Goal: Information Seeking & Learning: Learn about a topic

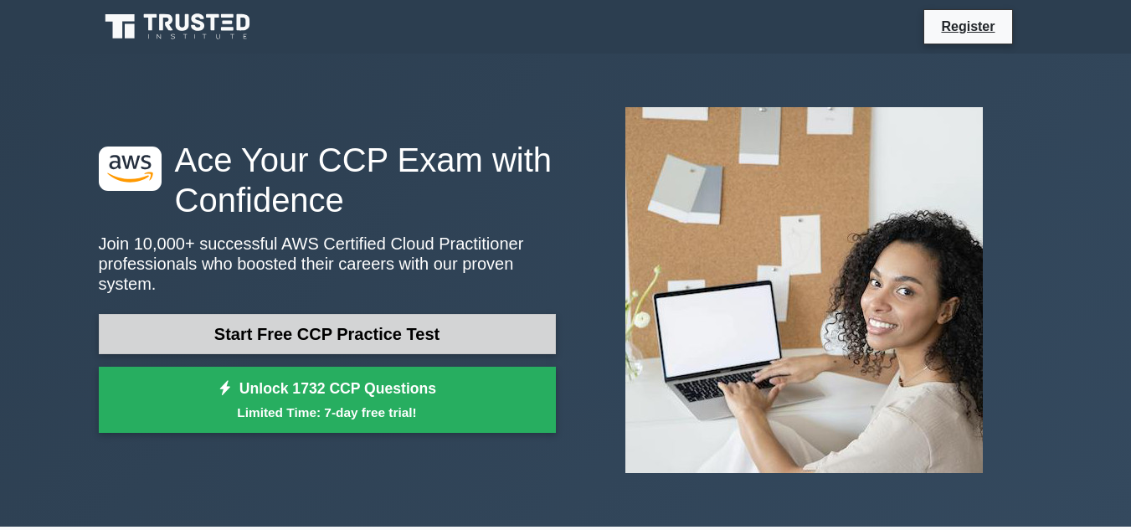
click at [513, 327] on link "Start Free CCP Practice Test" at bounding box center [327, 334] width 457 height 40
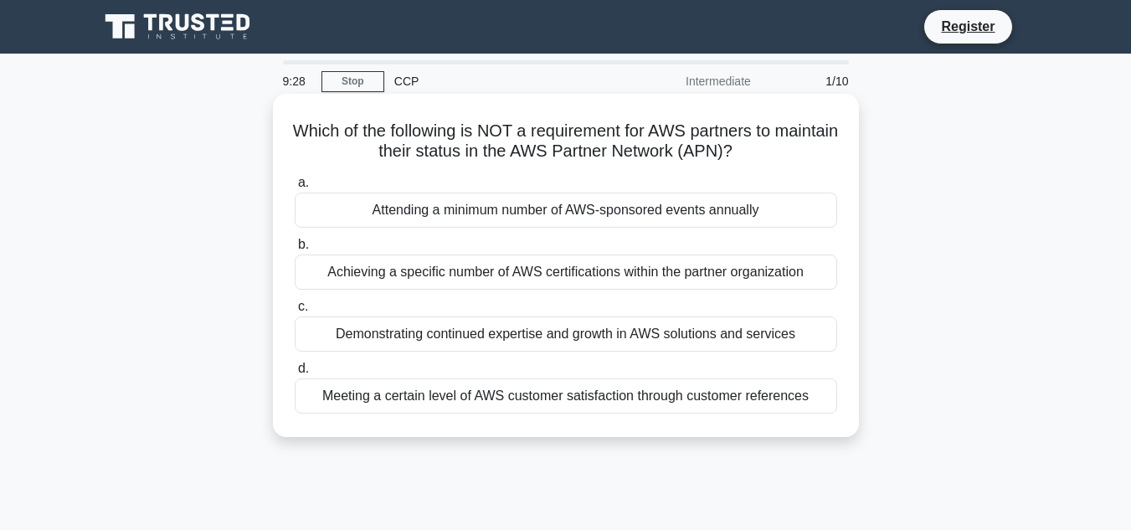
click at [739, 211] on div "Attending a minimum number of AWS-sponsored events annually" at bounding box center [566, 210] width 543 height 35
click at [295, 188] on input "a. Attending a minimum number of AWS-sponsored events annually" at bounding box center [295, 183] width 0 height 11
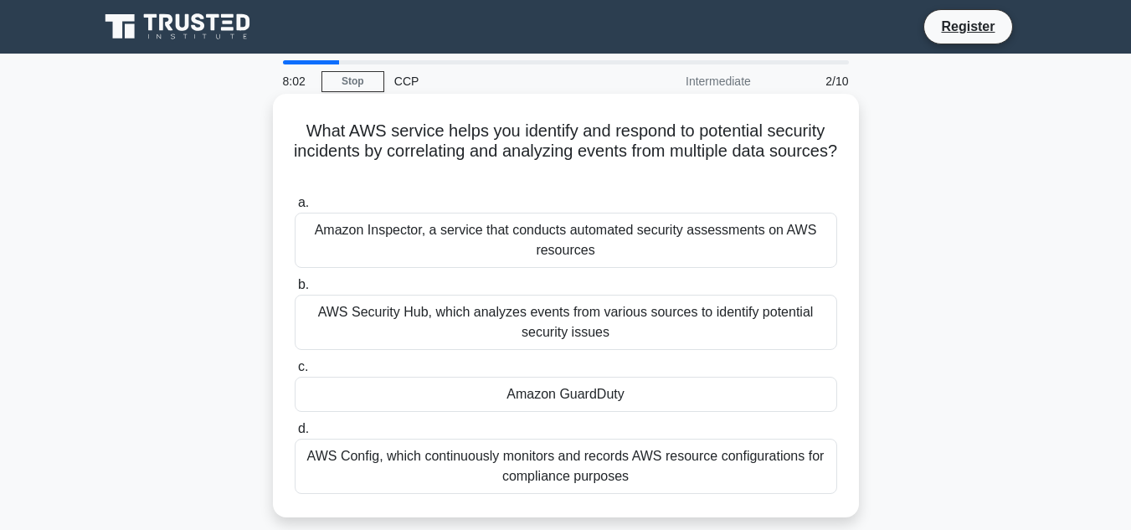
click at [726, 394] on div "Amazon GuardDuty" at bounding box center [566, 394] width 543 height 35
click at [295, 373] on input "c. Amazon GuardDuty" at bounding box center [295, 367] width 0 height 11
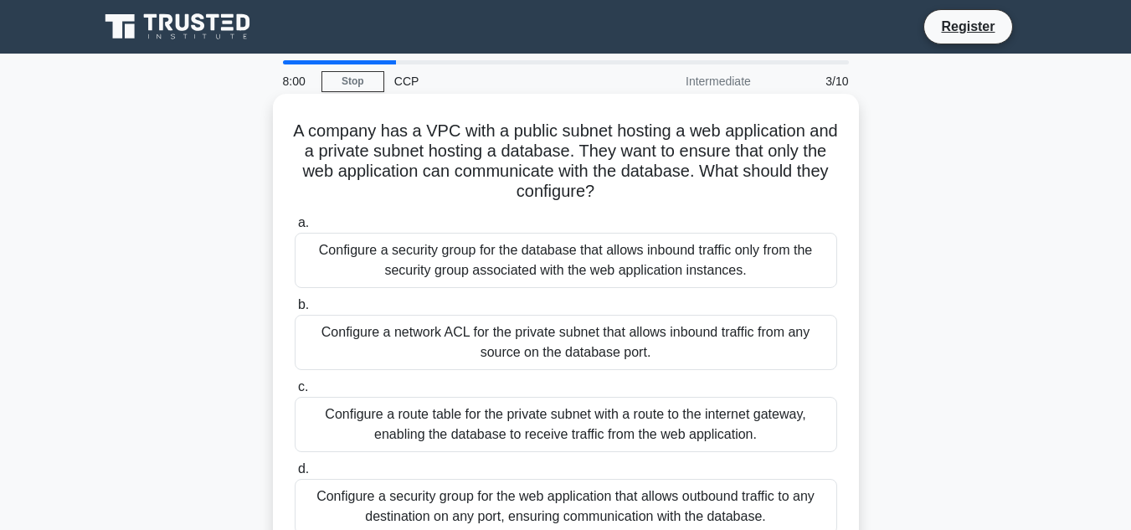
click at [719, 353] on div "Configure a network ACL for the private subnet that allows inbound traffic from…" at bounding box center [566, 342] width 543 height 55
click at [295, 311] on input "b. Configure a network ACL for the private subnet that allows inbound traffic f…" at bounding box center [295, 305] width 0 height 11
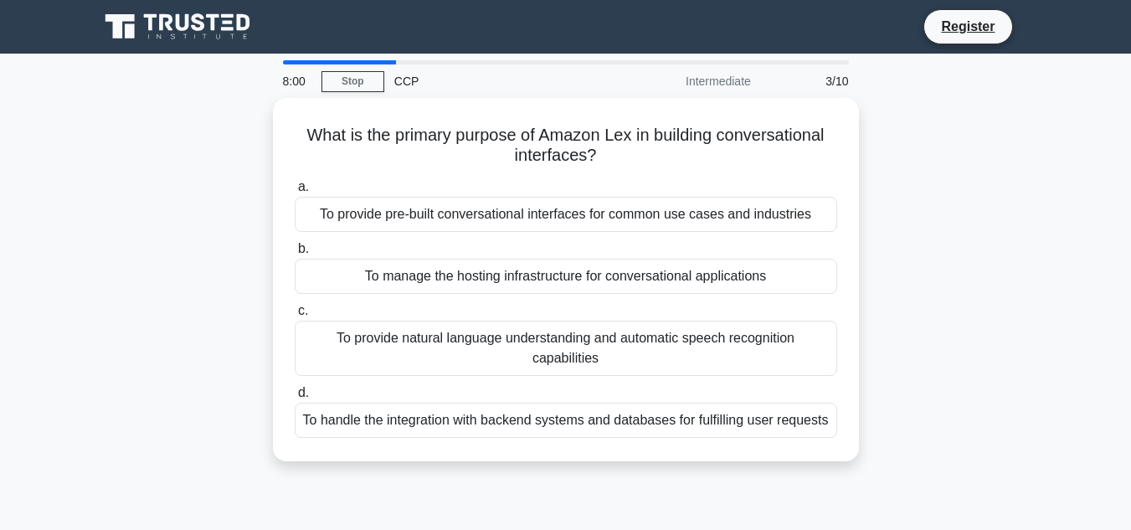
click at [719, 353] on div "To provide natural language understanding and automatic speech recognition capa…" at bounding box center [566, 348] width 543 height 55
click at [295, 317] on input "c. To provide natural language understanding and automatic speech recognition c…" at bounding box center [295, 311] width 0 height 11
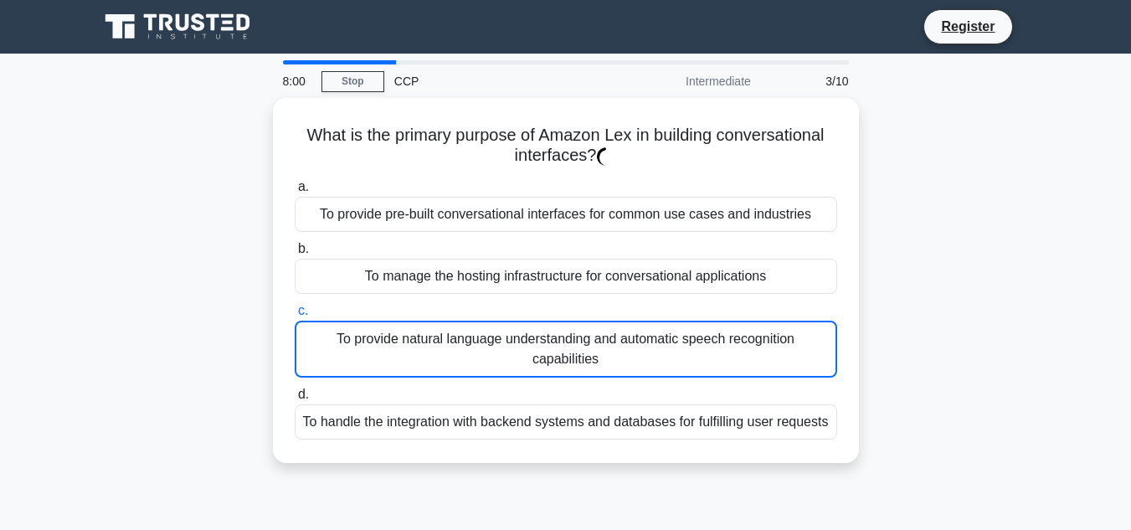
click at [719, 353] on div "To provide natural language understanding and automatic speech recognition capa…" at bounding box center [566, 349] width 543 height 57
click at [295, 317] on input "c. To provide natural language understanding and automatic speech recognition c…" at bounding box center [295, 311] width 0 height 11
click at [719, 353] on div "To provide natural language understanding and automatic speech recognition capa…" at bounding box center [566, 349] width 543 height 57
click at [295, 317] on input "c. To provide natural language understanding and automatic speech recognition c…" at bounding box center [295, 311] width 0 height 11
click at [719, 353] on div "To provide natural language understanding and automatic speech recognition capa…" at bounding box center [566, 349] width 543 height 57
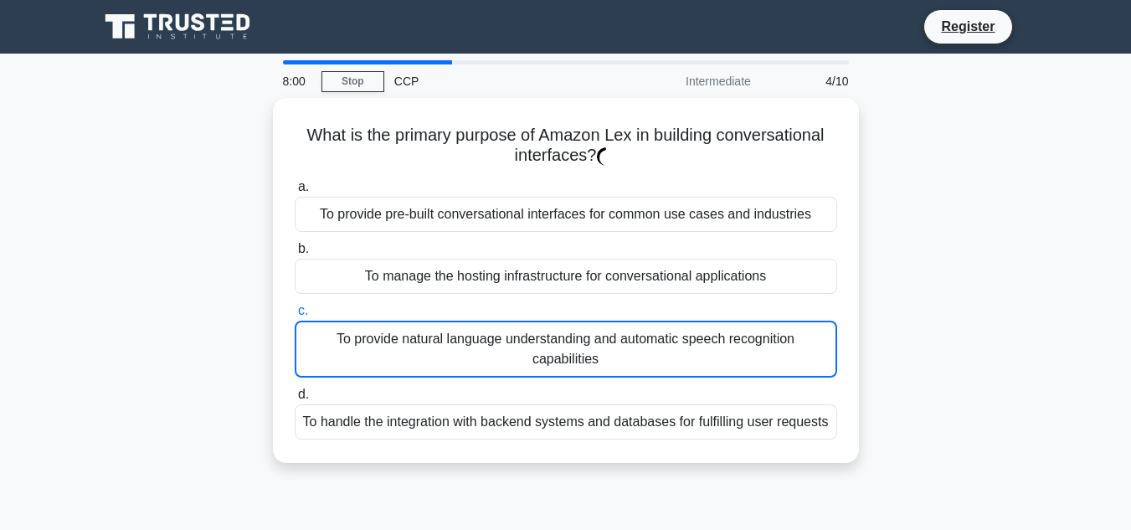
click at [295, 317] on input "c. To provide natural language understanding and automatic speech recognition c…" at bounding box center [295, 311] width 0 height 11
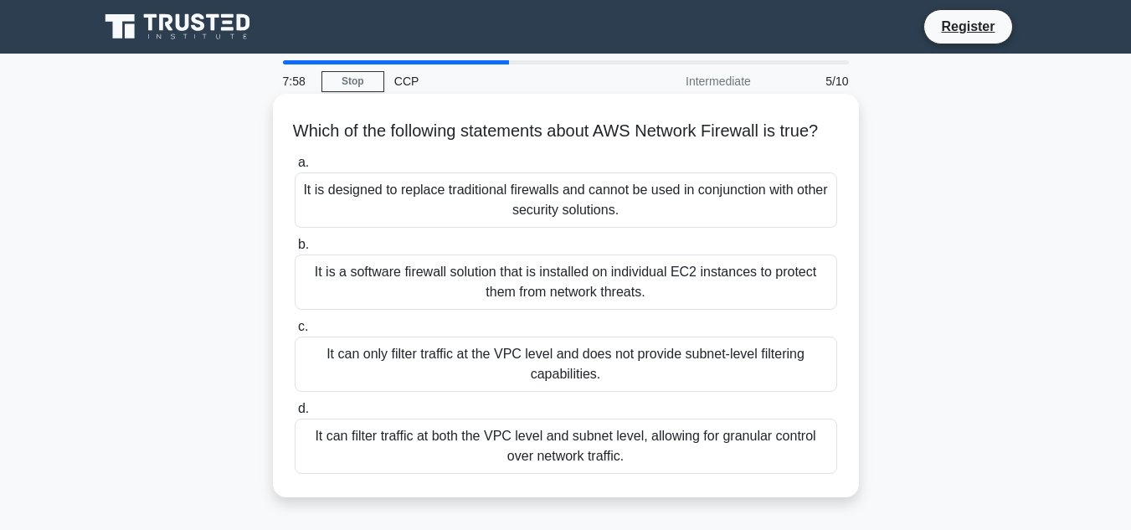
click at [736, 474] on div "It can filter traffic at both the VPC level and subnet level, allowing for gran…" at bounding box center [566, 446] width 543 height 55
click at [295, 415] on input "d. It can filter traffic at both the VPC level and subnet level, allowing for g…" at bounding box center [295, 409] width 0 height 11
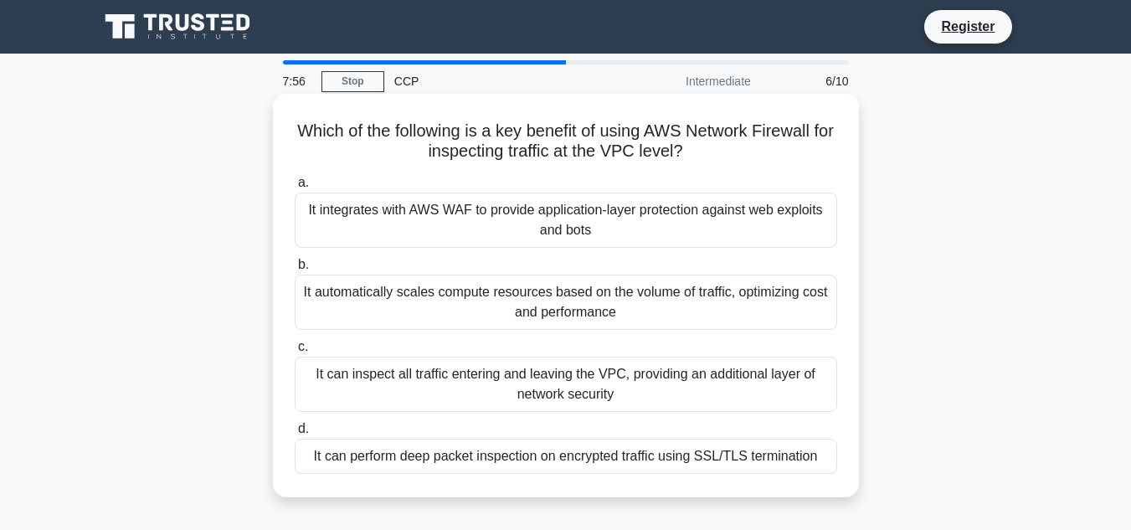
click at [750, 386] on div "It can inspect all traffic entering and leaving the VPC, providing an additiona…" at bounding box center [566, 384] width 543 height 55
click at [295, 353] on input "c. It can inspect all traffic entering and leaving the VPC, providing an additi…" at bounding box center [295, 347] width 0 height 11
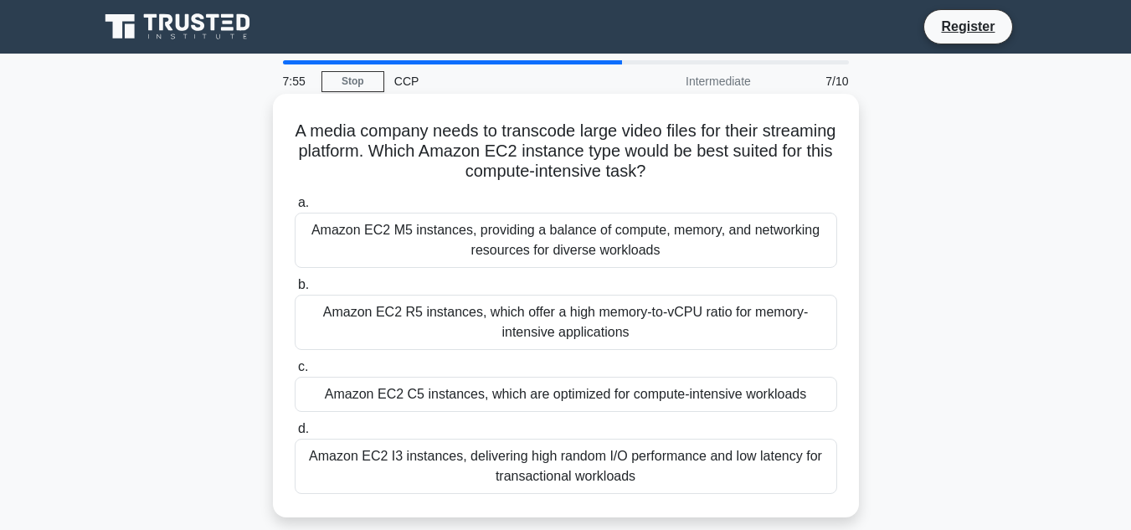
click at [610, 487] on div "Amazon EC2 I3 instances, delivering high random I/O performance and low latency…" at bounding box center [566, 466] width 543 height 55
click at [295, 435] on input "d. Amazon EC2 I3 instances, delivering high random I/O performance and low late…" at bounding box center [295, 429] width 0 height 11
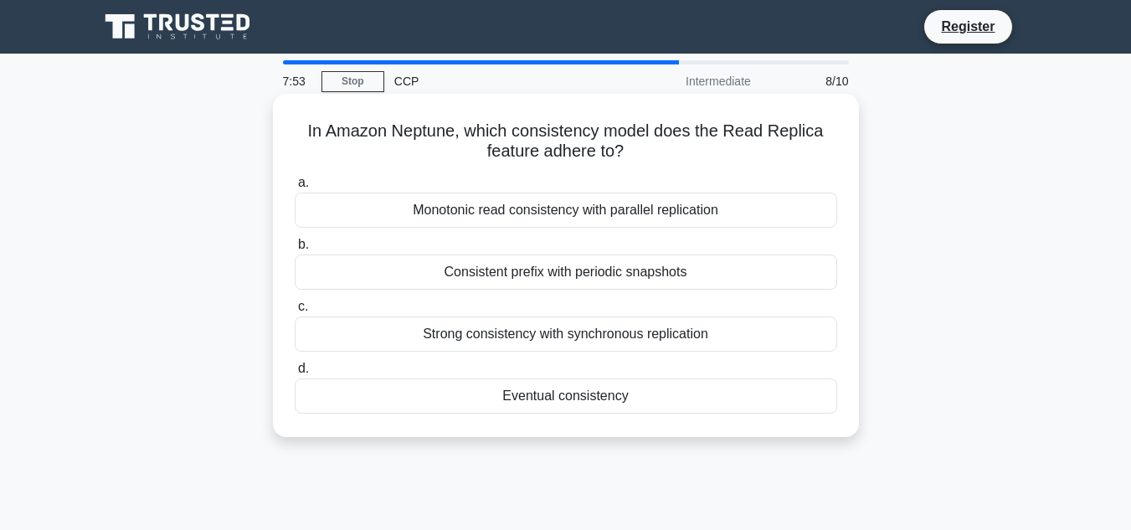
click at [710, 203] on div "Monotonic read consistency with parallel replication" at bounding box center [566, 210] width 543 height 35
click at [295, 188] on input "a. Monotonic read consistency with parallel replication" at bounding box center [295, 183] width 0 height 11
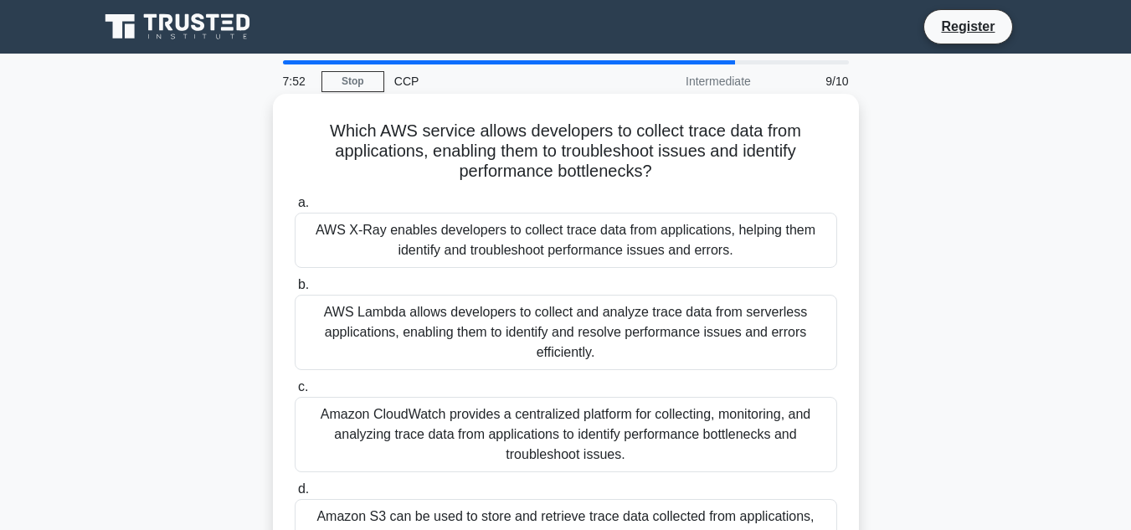
click at [637, 419] on div "Amazon CloudWatch provides a centralized platform for collecting, monitoring, a…" at bounding box center [566, 434] width 543 height 75
click at [295, 393] on input "c. Amazon CloudWatch provides a centralized platform for collecting, monitoring…" at bounding box center [295, 387] width 0 height 11
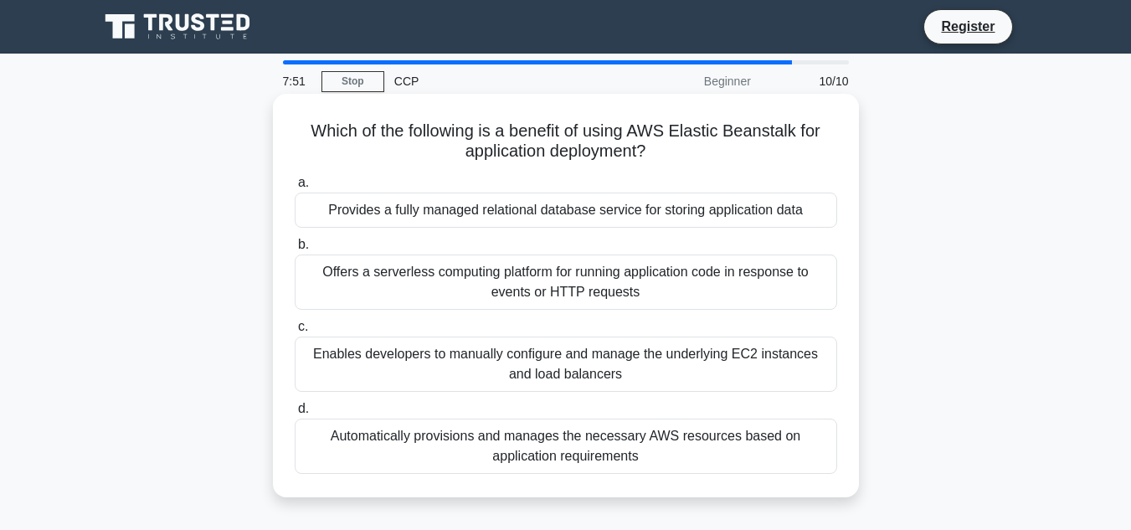
click at [647, 352] on div "Enables developers to manually configure and manage the underlying EC2 instance…" at bounding box center [566, 364] width 543 height 55
click at [295, 332] on input "c. Enables developers to manually configure and manage the underlying EC2 insta…" at bounding box center [295, 327] width 0 height 11
